Goal: Task Accomplishment & Management: Use online tool/utility

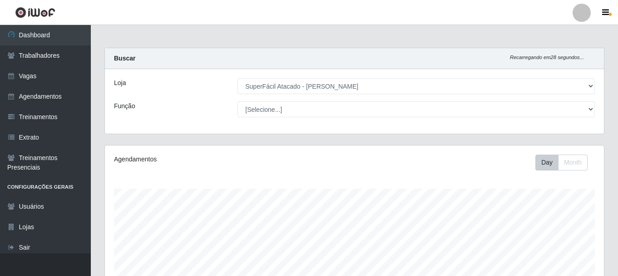
select select "399"
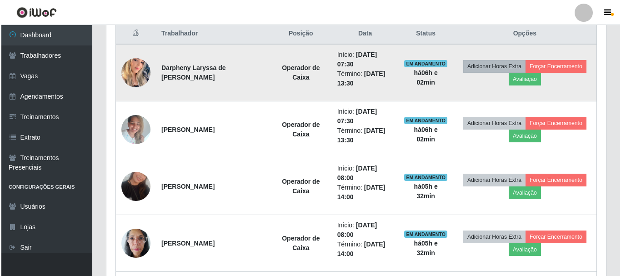
scroll to position [302, 0]
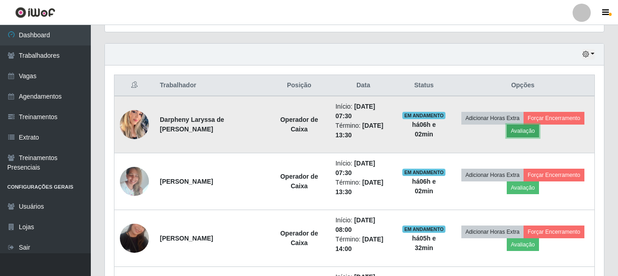
click at [524, 132] on button "Avaliação" at bounding box center [523, 130] width 32 height 13
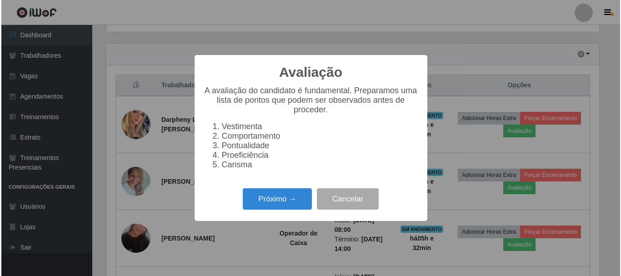
scroll to position [189, 495]
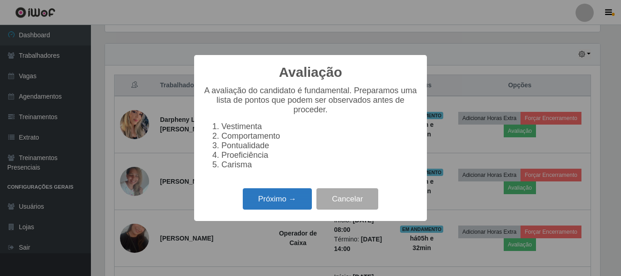
click at [280, 202] on button "Próximo →" at bounding box center [277, 198] width 69 height 21
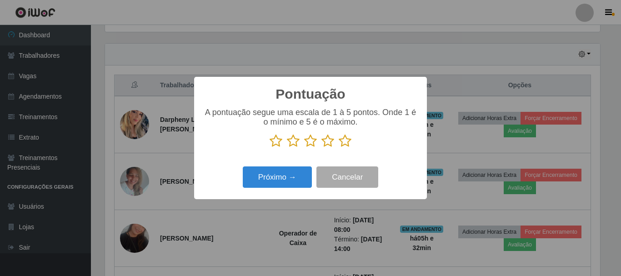
click at [341, 143] on icon at bounding box center [344, 141] width 13 height 14
click at [338, 148] on input "radio" at bounding box center [338, 148] width 0 height 0
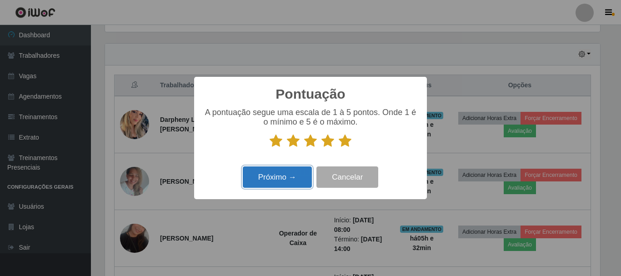
click at [300, 177] on button "Próximo →" at bounding box center [277, 176] width 69 height 21
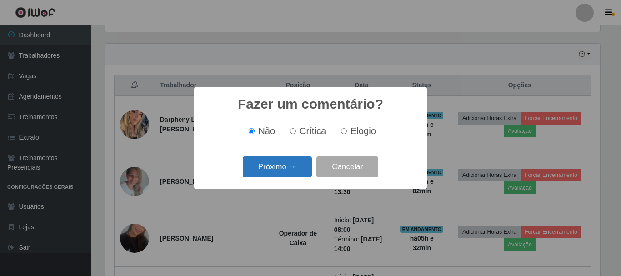
click at [297, 174] on button "Próximo →" at bounding box center [277, 166] width 69 height 21
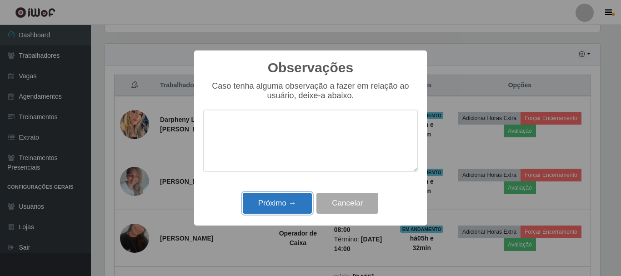
click at [276, 205] on button "Próximo →" at bounding box center [277, 203] width 69 height 21
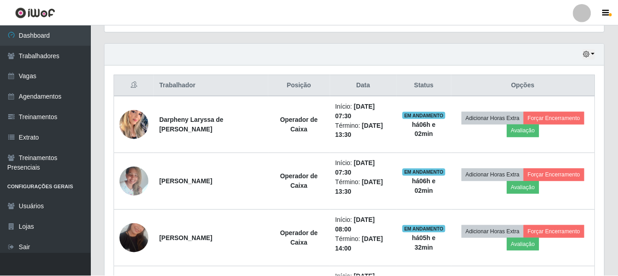
scroll to position [189, 499]
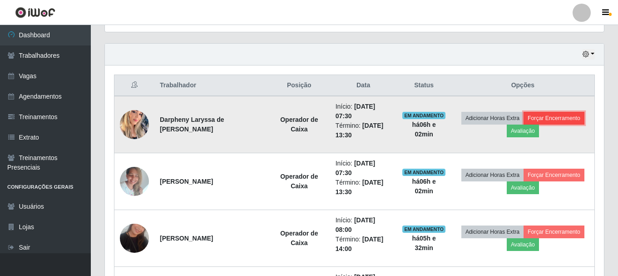
click at [552, 119] on button "Forçar Encerramento" at bounding box center [554, 118] width 61 height 13
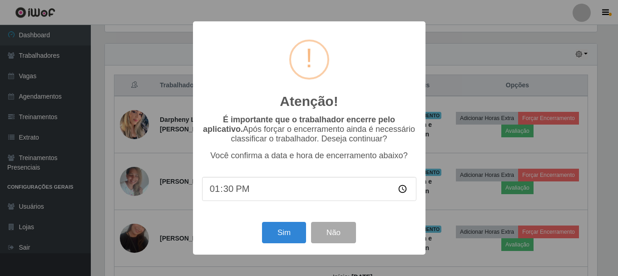
scroll to position [189, 495]
click at [284, 234] on button "Sim" at bounding box center [285, 232] width 44 height 21
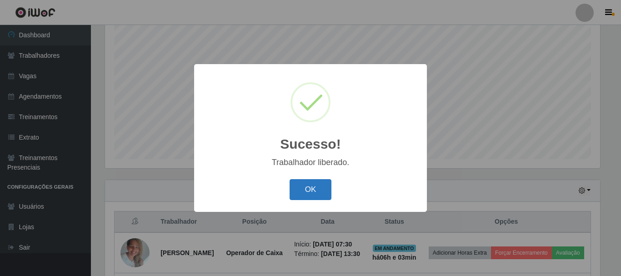
click at [300, 194] on button "OK" at bounding box center [310, 189] width 42 height 21
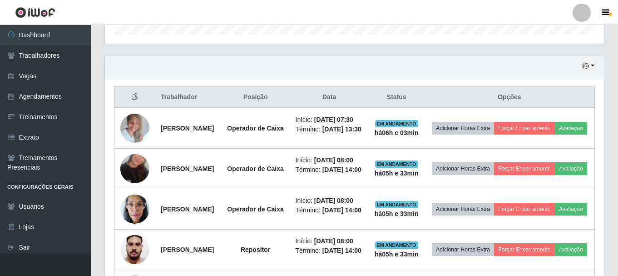
scroll to position [302, 0]
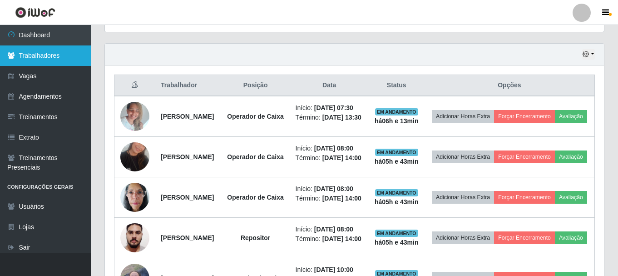
click at [49, 58] on link "Trabalhadores" at bounding box center [45, 55] width 91 height 20
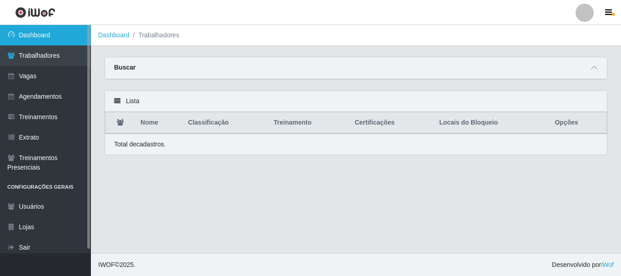
click at [44, 33] on link "Dashboard" at bounding box center [45, 35] width 91 height 20
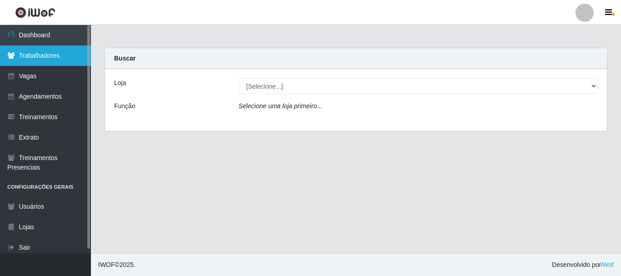
click at [40, 54] on link "Trabalhadores" at bounding box center [45, 55] width 91 height 20
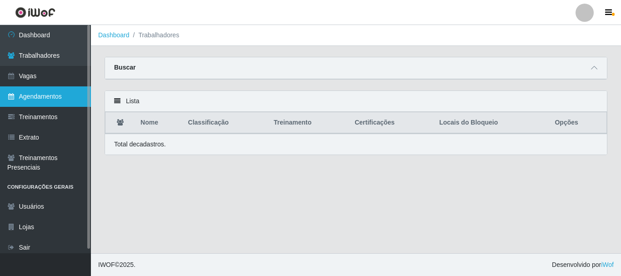
click at [43, 99] on link "Agendamentos" at bounding box center [45, 96] width 91 height 20
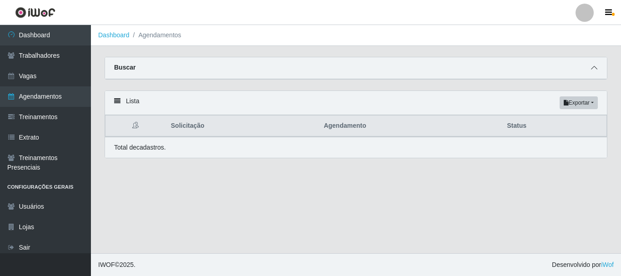
click at [592, 69] on icon at bounding box center [594, 68] width 6 height 6
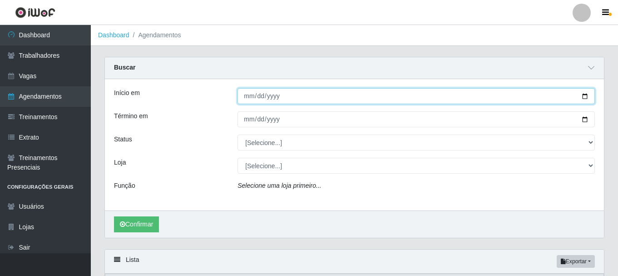
click at [582, 99] on input "Início em" at bounding box center [417, 96] width 358 height 16
type input "[DATE]"
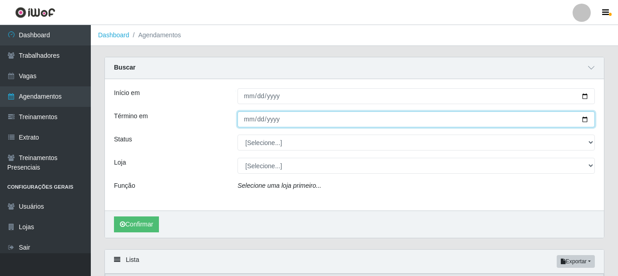
click at [583, 120] on input "Término em" at bounding box center [417, 119] width 358 height 16
type input "[DATE]"
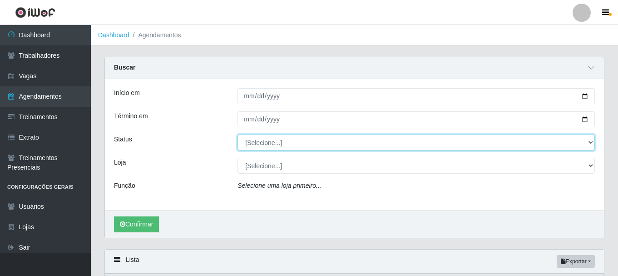
click at [591, 144] on select "[Selecione...] AGENDADO AGUARDANDO LIBERAR EM ANDAMENTO EM REVISÃO FINALIZADO C…" at bounding box center [417, 142] width 358 height 16
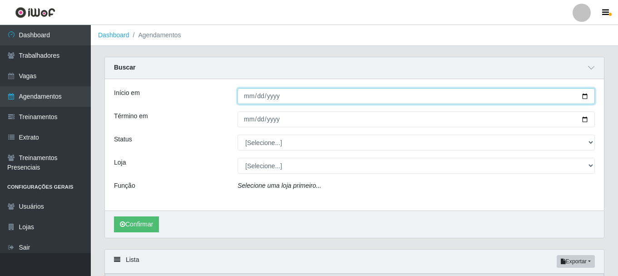
click at [346, 98] on input "[DATE]" at bounding box center [417, 96] width 358 height 16
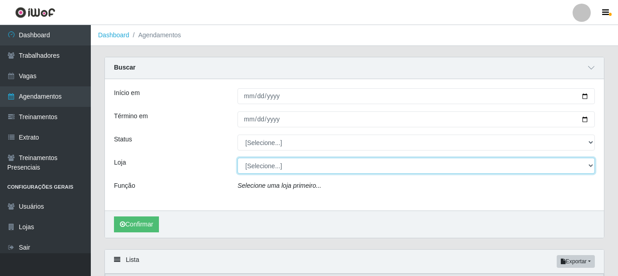
click at [592, 166] on select "[Selecione...] SuperFácil Atacado - [PERSON_NAME]" at bounding box center [417, 166] width 358 height 16
select select "399"
click at [238, 158] on select "[Selecione...] SuperFácil Atacado - [PERSON_NAME]" at bounding box center [417, 166] width 358 height 16
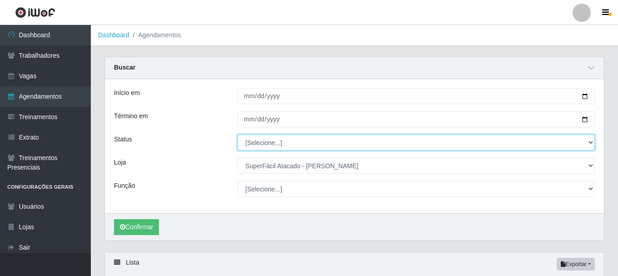
click at [590, 142] on select "[Selecione...] AGENDADO AGUARDANDO LIBERAR EM ANDAMENTO EM REVISÃO FINALIZADO C…" at bounding box center [417, 142] width 358 height 16
select select "AGENDADO"
click at [238, 135] on select "[Selecione...] AGENDADO AGUARDANDO LIBERAR EM ANDAMENTO EM REVISÃO FINALIZADO C…" at bounding box center [417, 142] width 358 height 16
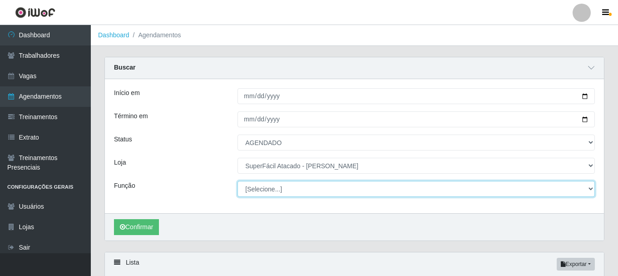
click at [589, 189] on select "[Selecione...] Embalador Embalador + Embalador ++ Operador de Caixa Operador de…" at bounding box center [417, 189] width 358 height 16
select select "72"
click at [238, 181] on select "[Selecione...] Embalador Embalador + Embalador ++ Operador de Caixa Operador de…" at bounding box center [417, 189] width 358 height 16
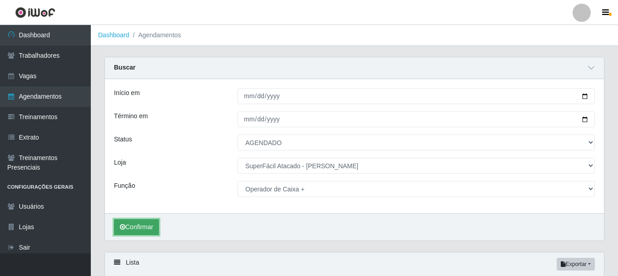
click at [141, 227] on button "Confirmar" at bounding box center [136, 227] width 45 height 16
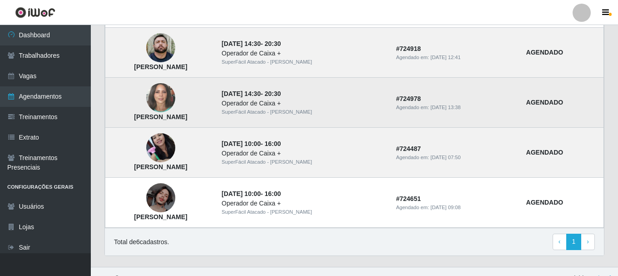
scroll to position [384, 0]
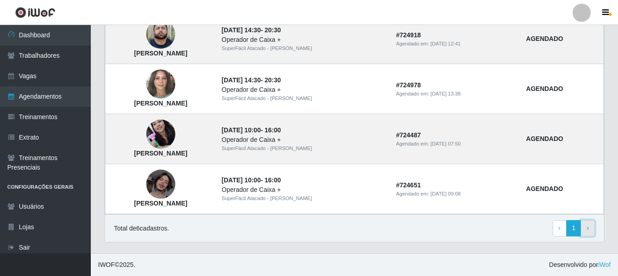
click at [590, 226] on link "› Next" at bounding box center [588, 228] width 14 height 16
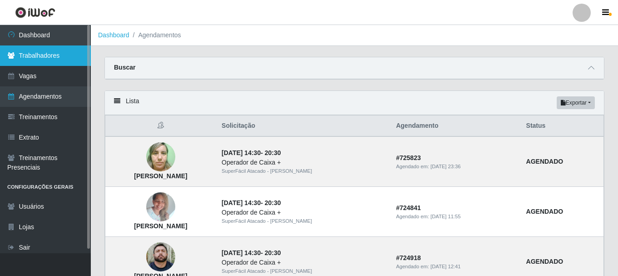
click at [45, 60] on link "Trabalhadores" at bounding box center [45, 55] width 91 height 20
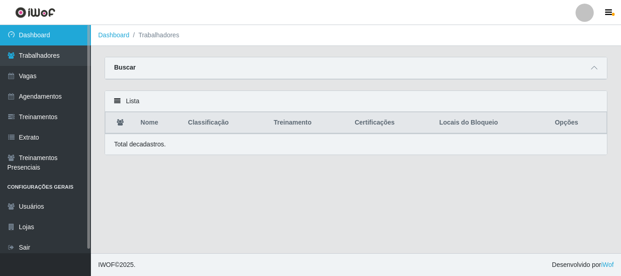
click at [47, 36] on link "Dashboard" at bounding box center [45, 35] width 91 height 20
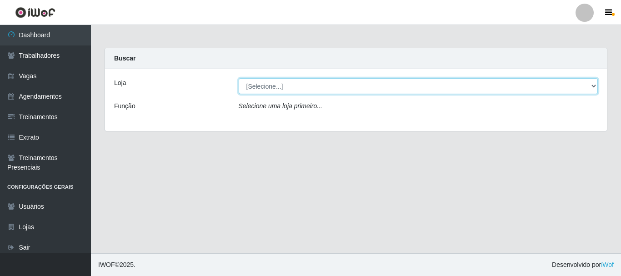
click at [593, 86] on select "[Selecione...] SuperFácil Atacado - [PERSON_NAME]" at bounding box center [418, 86] width 359 height 16
select select "399"
click at [239, 78] on select "[Selecione...] SuperFácil Atacado - [PERSON_NAME]" at bounding box center [418, 86] width 359 height 16
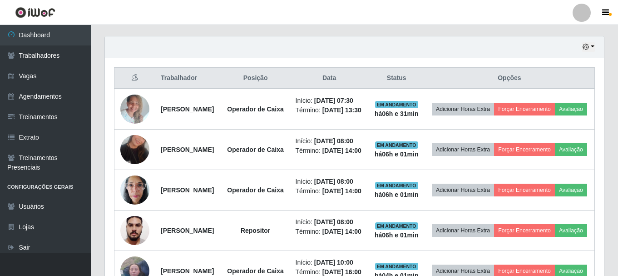
scroll to position [363, 0]
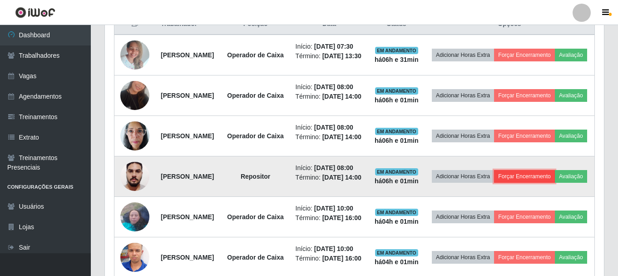
click at [539, 183] on button "Forçar Encerramento" at bounding box center [524, 176] width 61 height 13
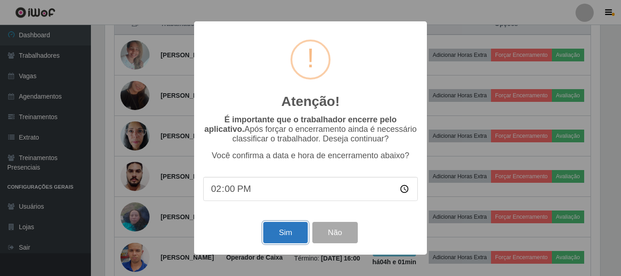
click at [286, 233] on button "Sim" at bounding box center [285, 232] width 44 height 21
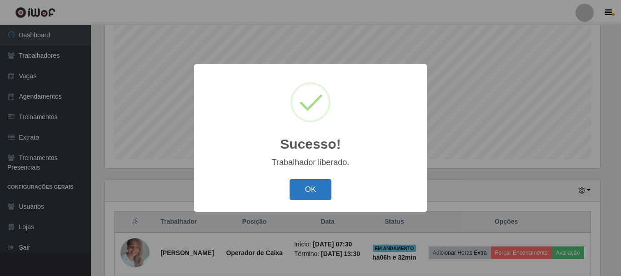
click at [326, 190] on button "OK" at bounding box center [310, 189] width 42 height 21
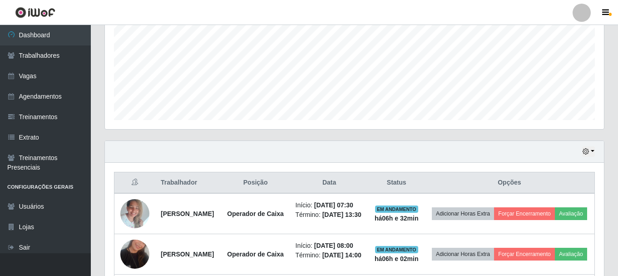
scroll to position [302, 0]
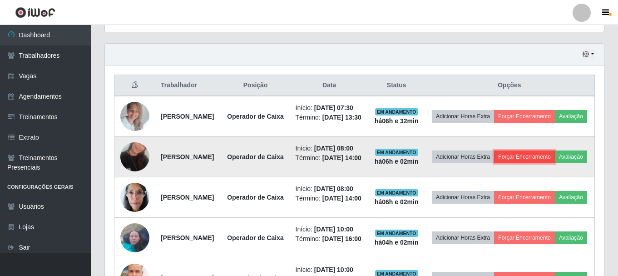
click at [552, 163] on button "Forçar Encerramento" at bounding box center [524, 156] width 61 height 13
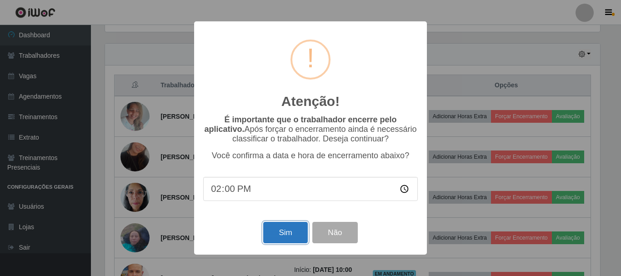
click at [283, 239] on button "Sim" at bounding box center [285, 232] width 44 height 21
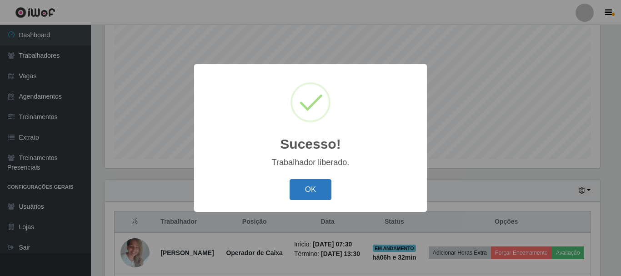
click at [307, 188] on button "OK" at bounding box center [310, 189] width 42 height 21
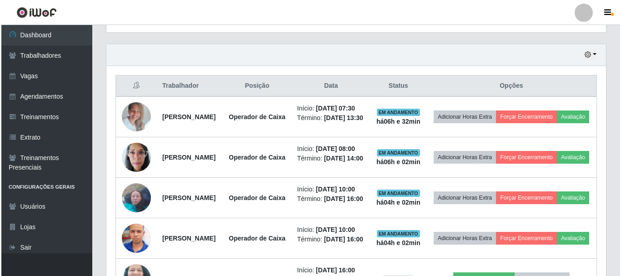
scroll to position [302, 0]
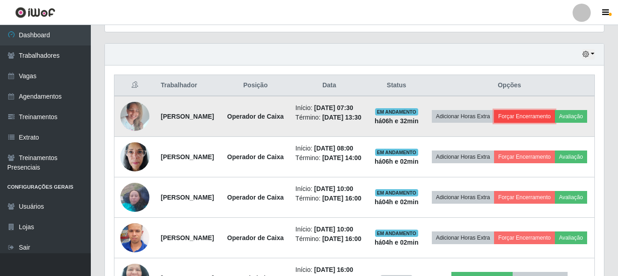
click at [542, 118] on button "Forçar Encerramento" at bounding box center [524, 116] width 61 height 13
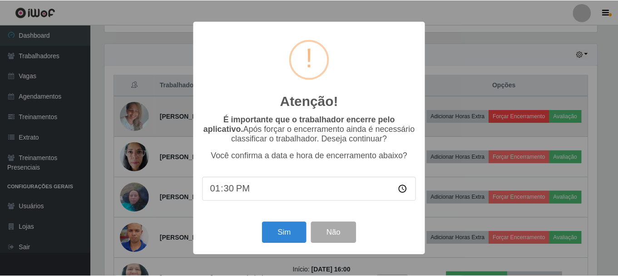
scroll to position [189, 495]
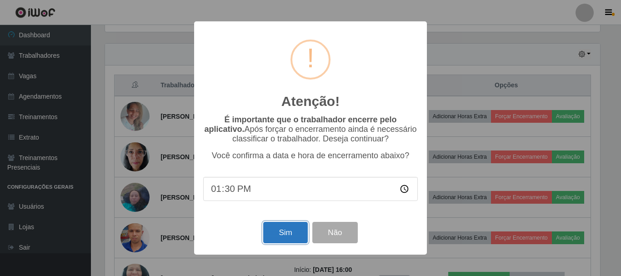
click at [276, 232] on button "Sim" at bounding box center [285, 232] width 44 height 21
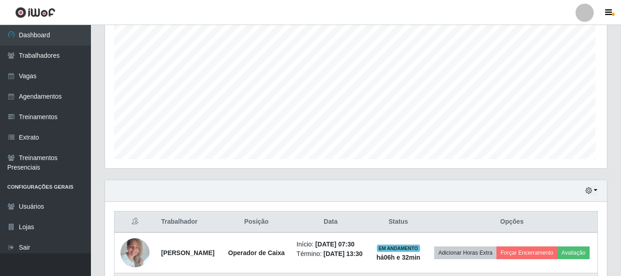
scroll to position [0, 0]
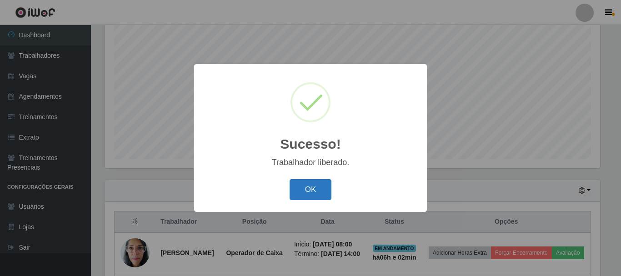
click at [322, 191] on button "OK" at bounding box center [310, 189] width 42 height 21
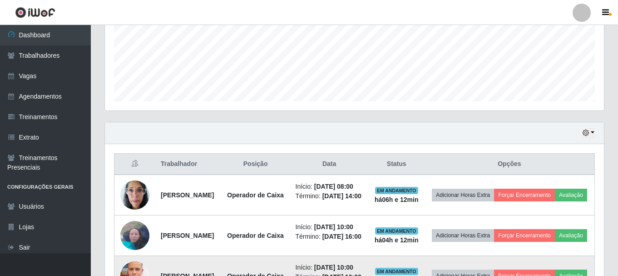
scroll to position [257, 0]
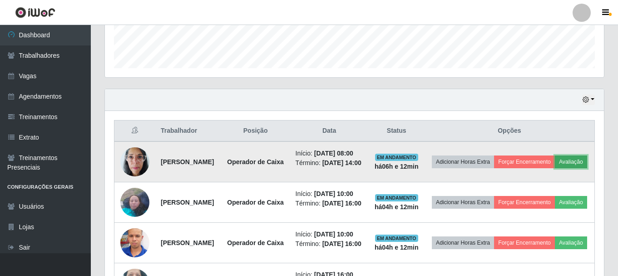
click at [555, 168] on button "Avaliação" at bounding box center [571, 161] width 32 height 13
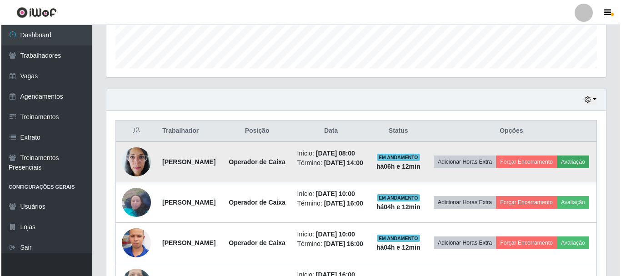
scroll to position [189, 495]
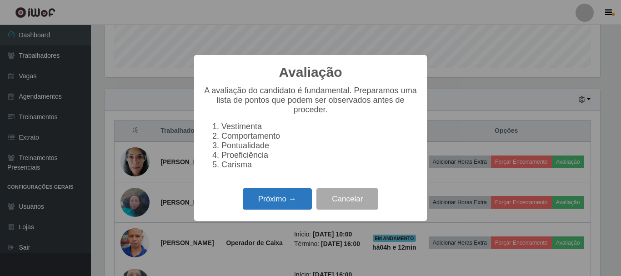
click at [292, 207] on button "Próximo →" at bounding box center [277, 198] width 69 height 21
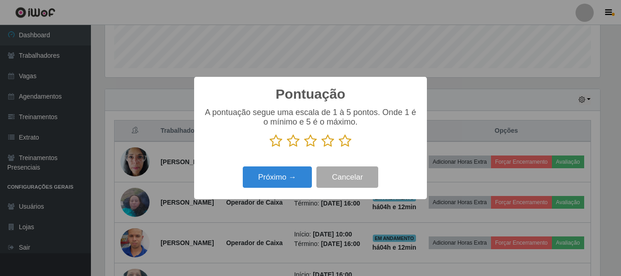
click at [348, 141] on icon at bounding box center [344, 141] width 13 height 14
click at [338, 148] on input "radio" at bounding box center [338, 148] width 0 height 0
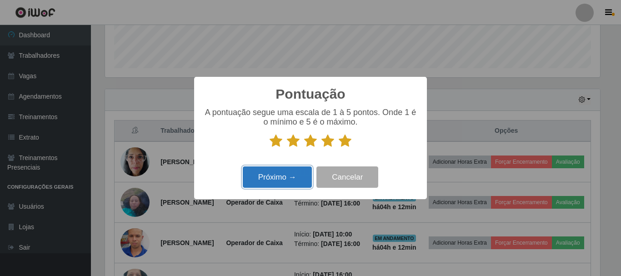
click at [264, 175] on button "Próximo →" at bounding box center [277, 176] width 69 height 21
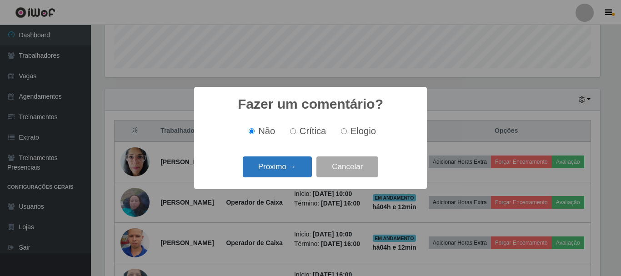
click at [292, 167] on button "Próximo →" at bounding box center [277, 166] width 69 height 21
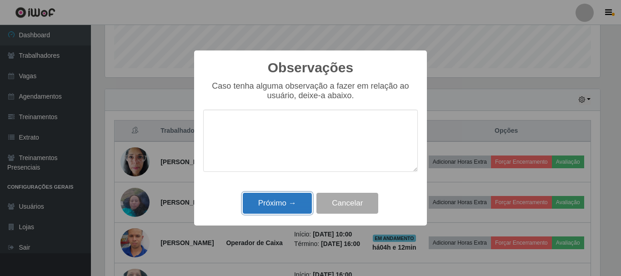
click at [289, 204] on button "Próximo →" at bounding box center [277, 203] width 69 height 21
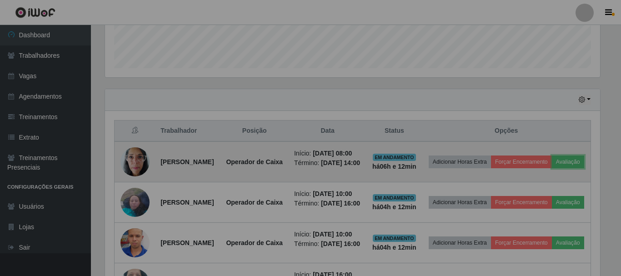
scroll to position [189, 499]
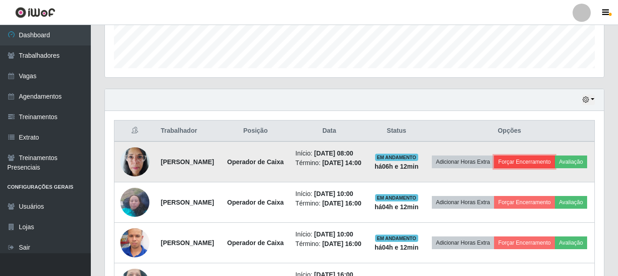
click at [555, 167] on button "Forçar Encerramento" at bounding box center [524, 161] width 61 height 13
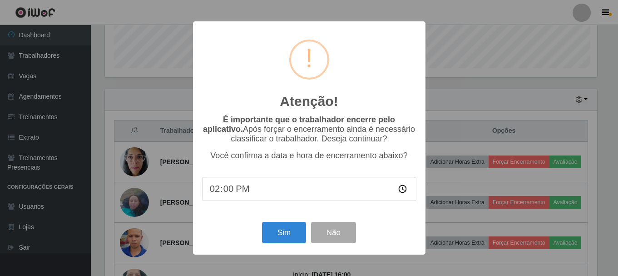
scroll to position [189, 495]
click at [293, 228] on button "Sim" at bounding box center [285, 232] width 44 height 21
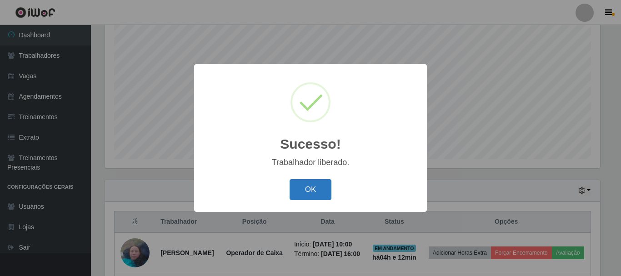
click at [314, 189] on button "OK" at bounding box center [310, 189] width 42 height 21
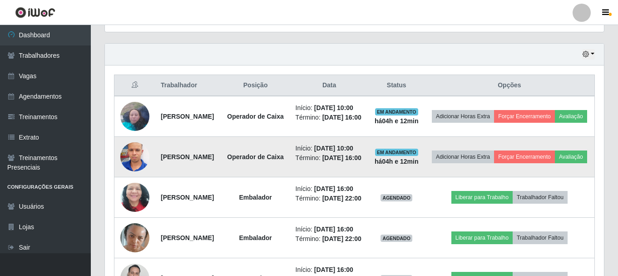
scroll to position [30, 0]
